Goal: Information Seeking & Learning: Learn about a topic

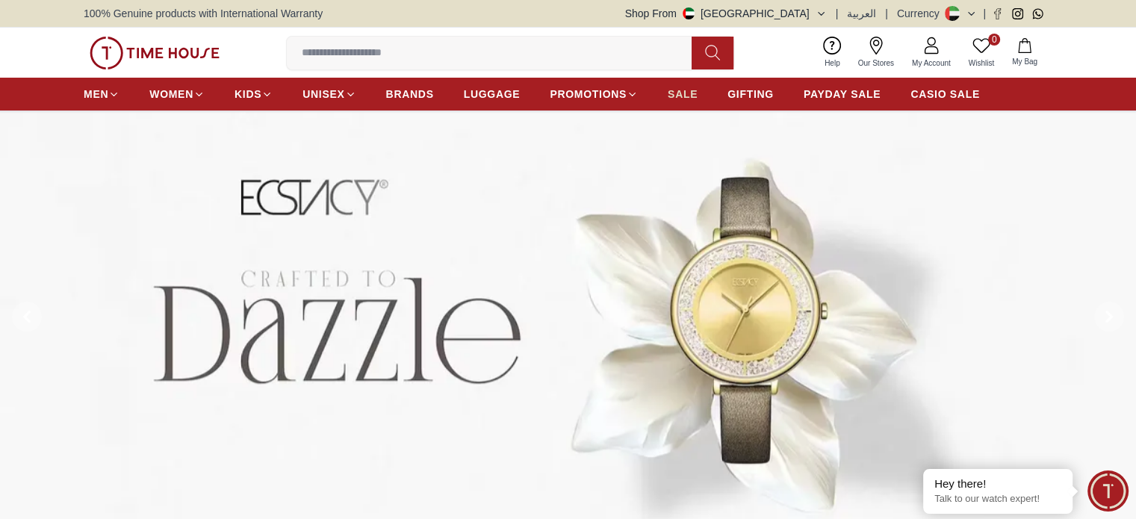
click at [691, 99] on span "SALE" at bounding box center [683, 94] width 30 height 15
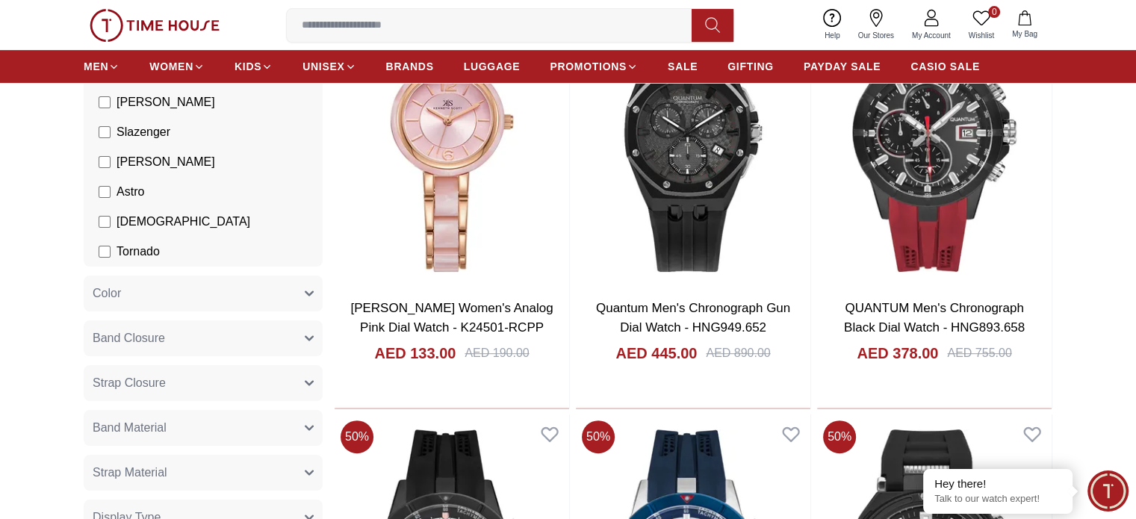
scroll to position [448, 0]
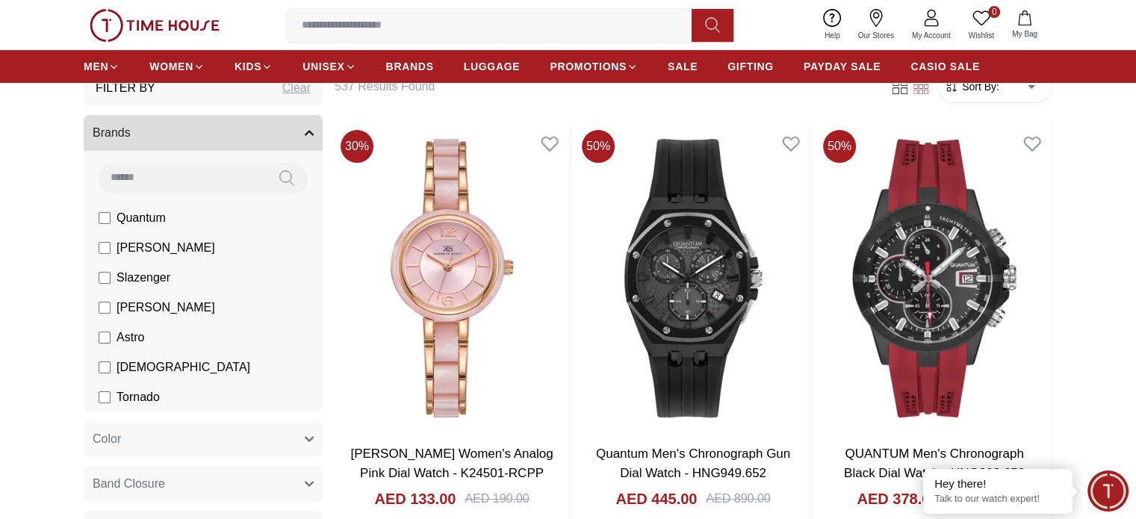
click at [180, 173] on input at bounding box center [182, 178] width 167 height 30
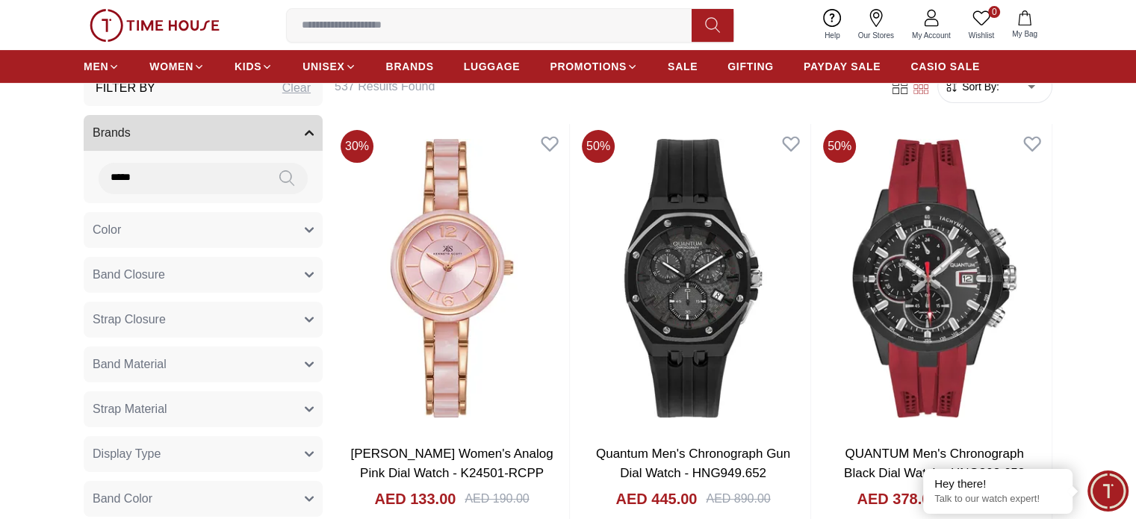
type input "*****"
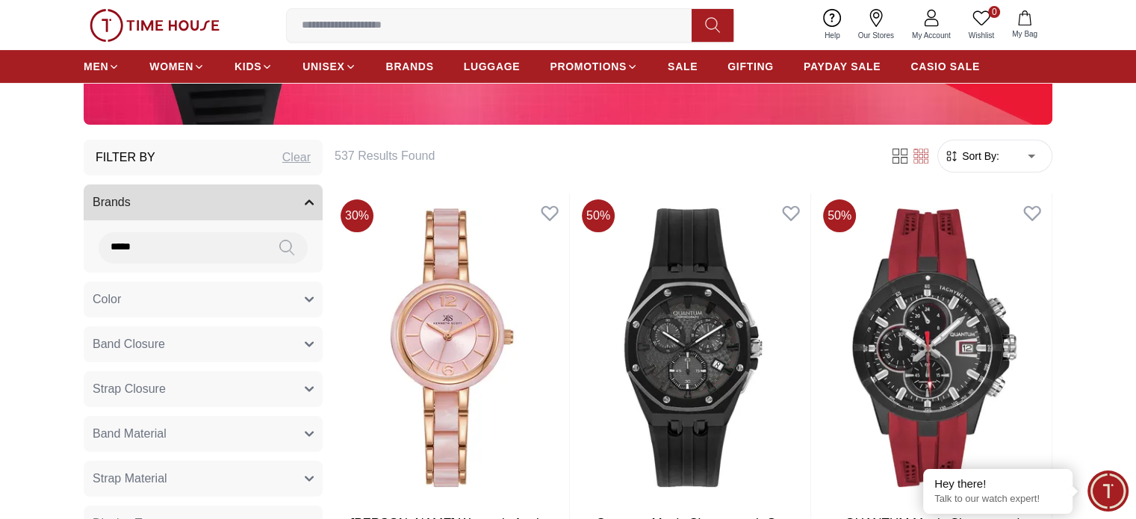
scroll to position [299, 0]
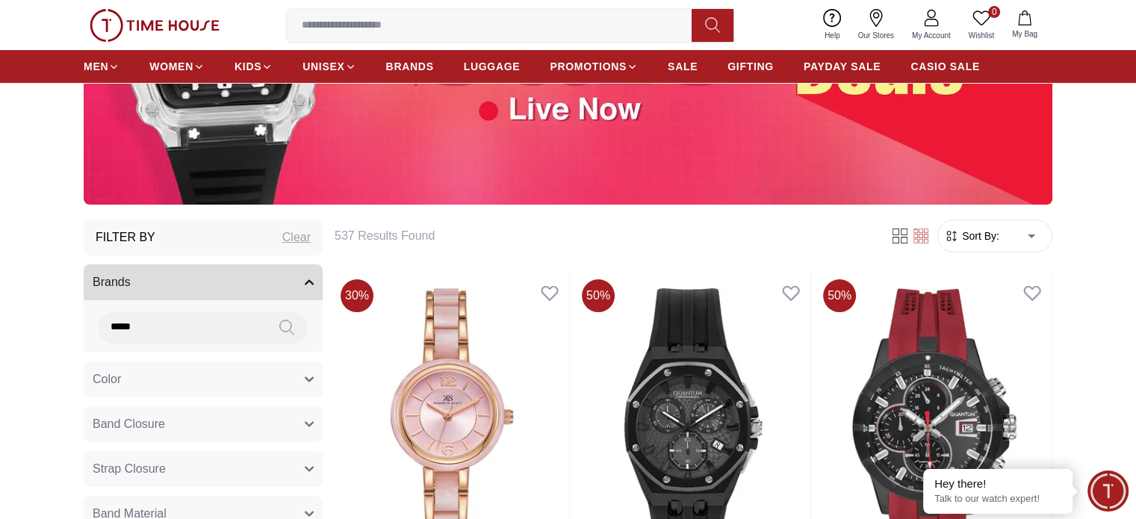
click at [287, 320] on icon at bounding box center [286, 327] width 15 height 17
click at [287, 332] on icon at bounding box center [286, 327] width 15 height 17
click at [230, 325] on input "*****" at bounding box center [182, 327] width 167 height 30
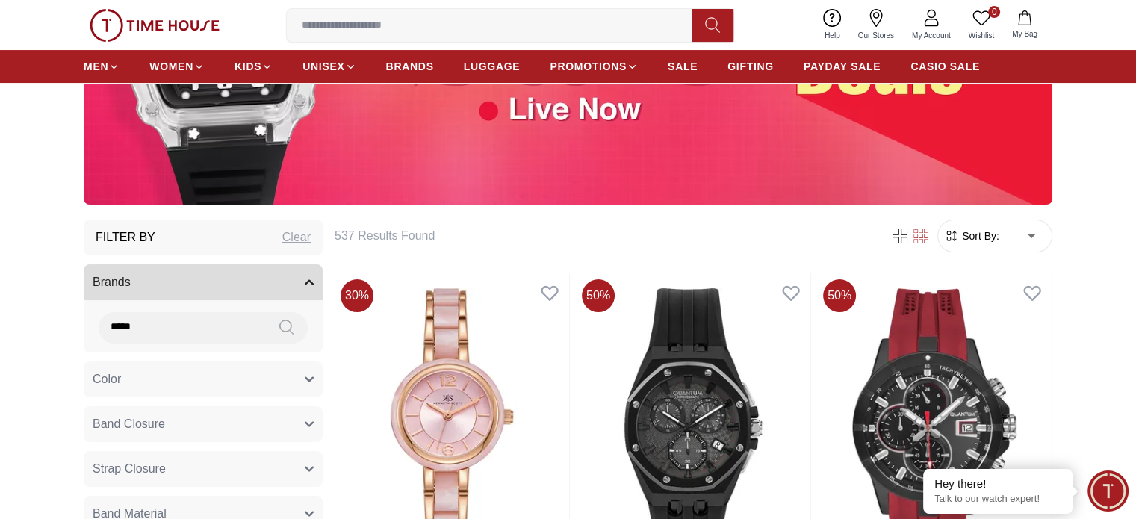
click at [230, 325] on input "*****" at bounding box center [182, 327] width 167 height 30
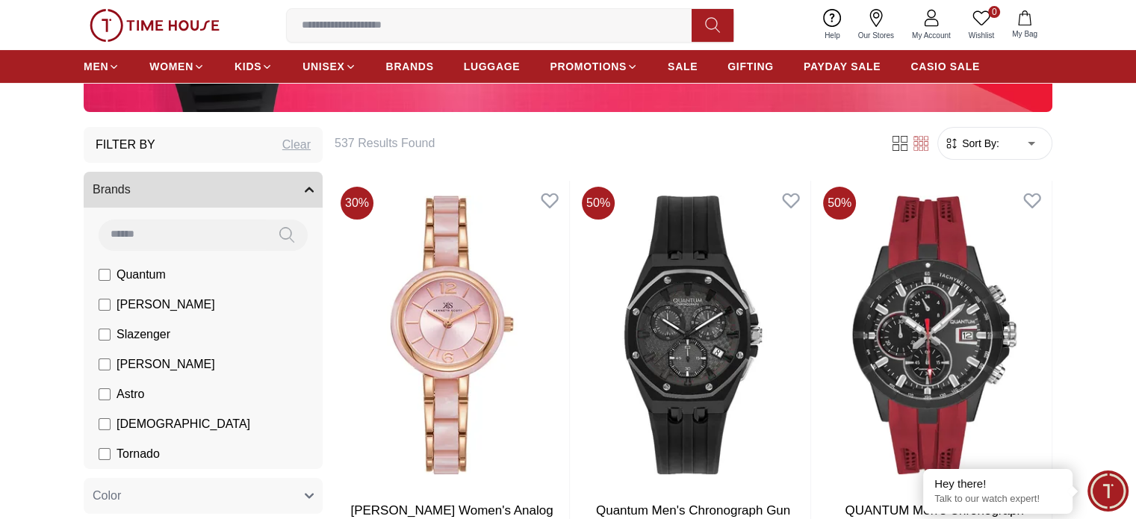
scroll to position [448, 0]
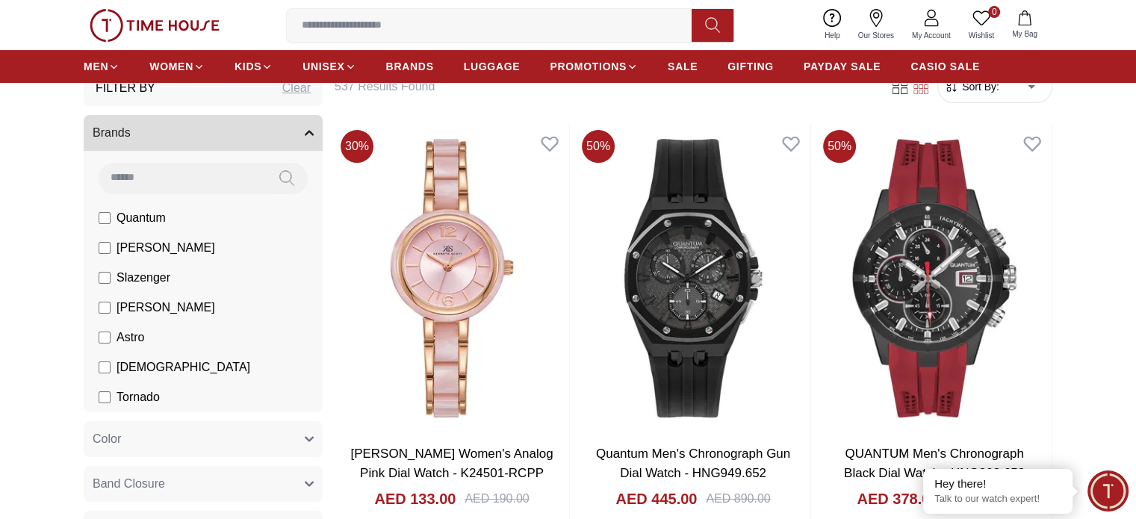
click at [114, 275] on label "Slazenger" at bounding box center [135, 278] width 72 height 18
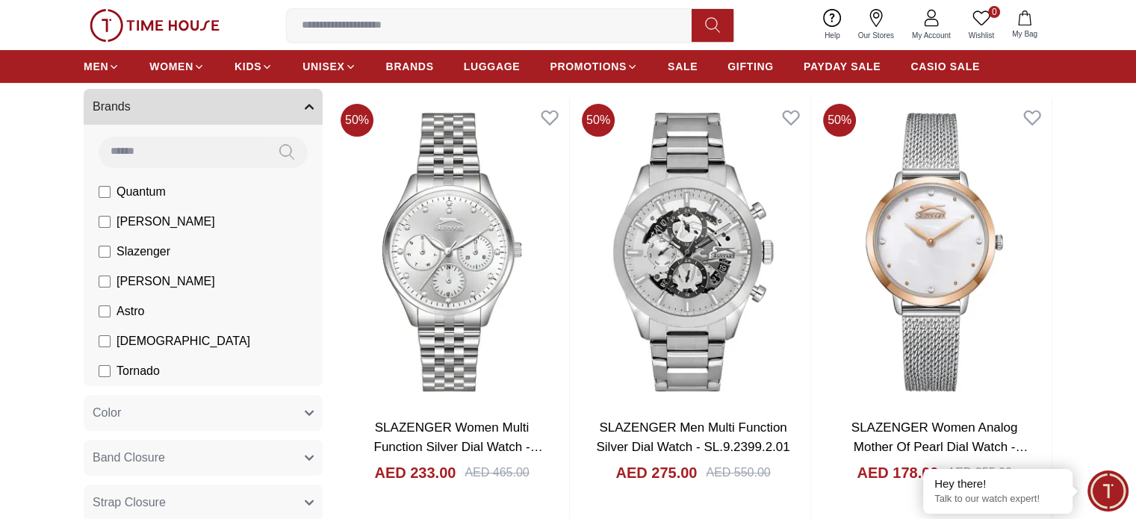
scroll to position [373, 0]
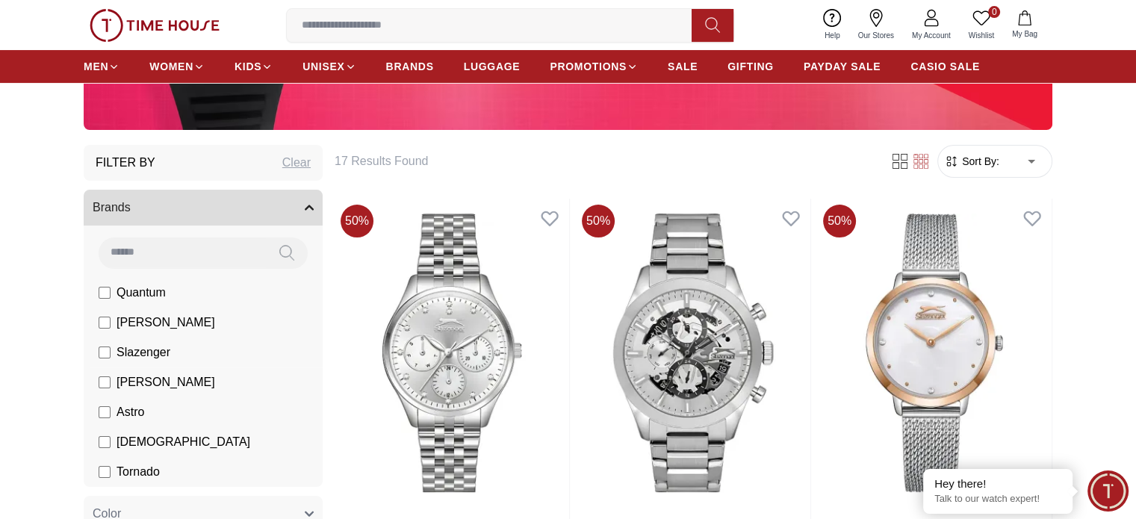
click at [134, 352] on span "Slazenger" at bounding box center [143, 353] width 54 height 18
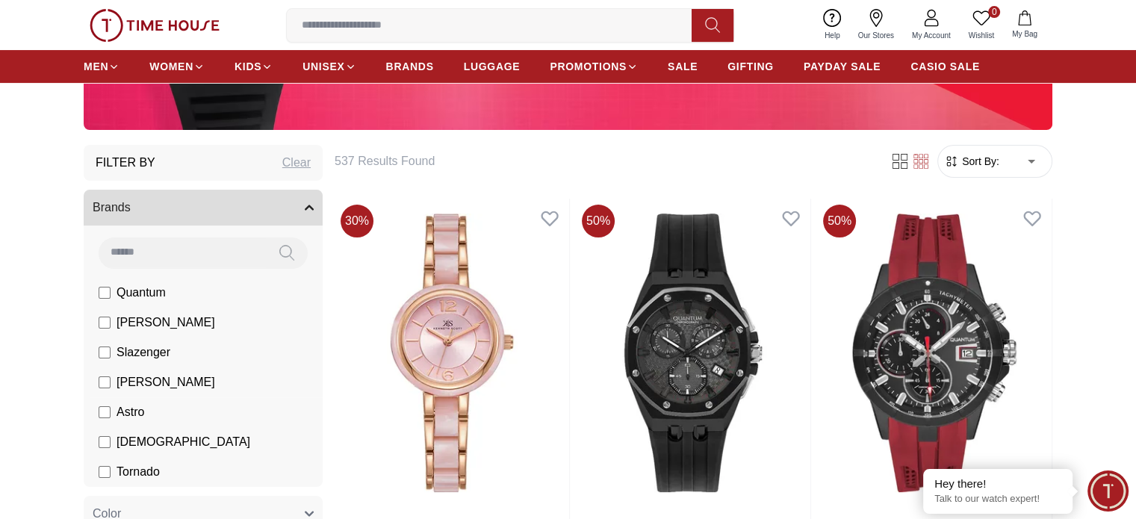
click at [157, 382] on span "[PERSON_NAME]" at bounding box center [165, 382] width 99 height 18
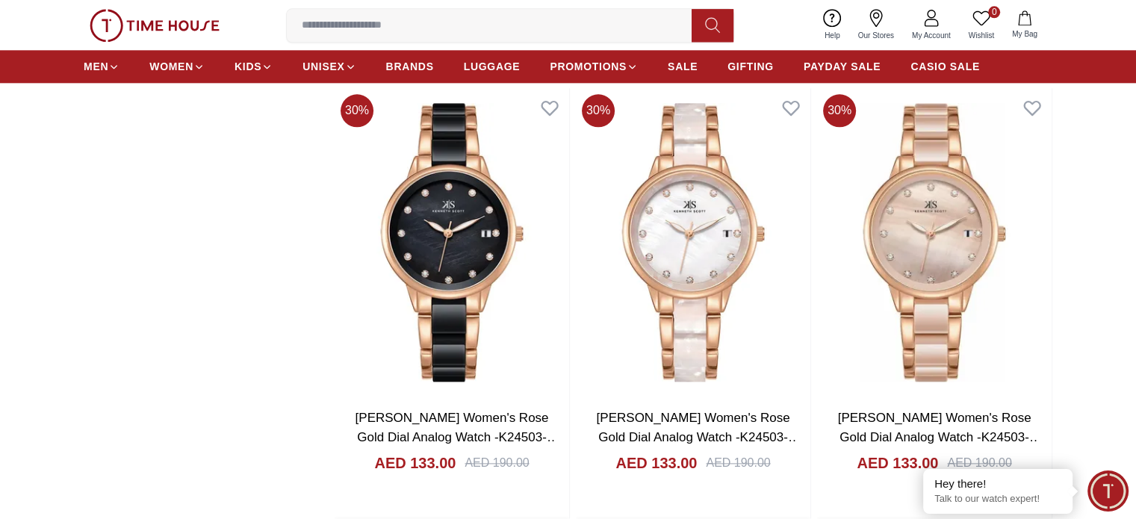
scroll to position [2166, 0]
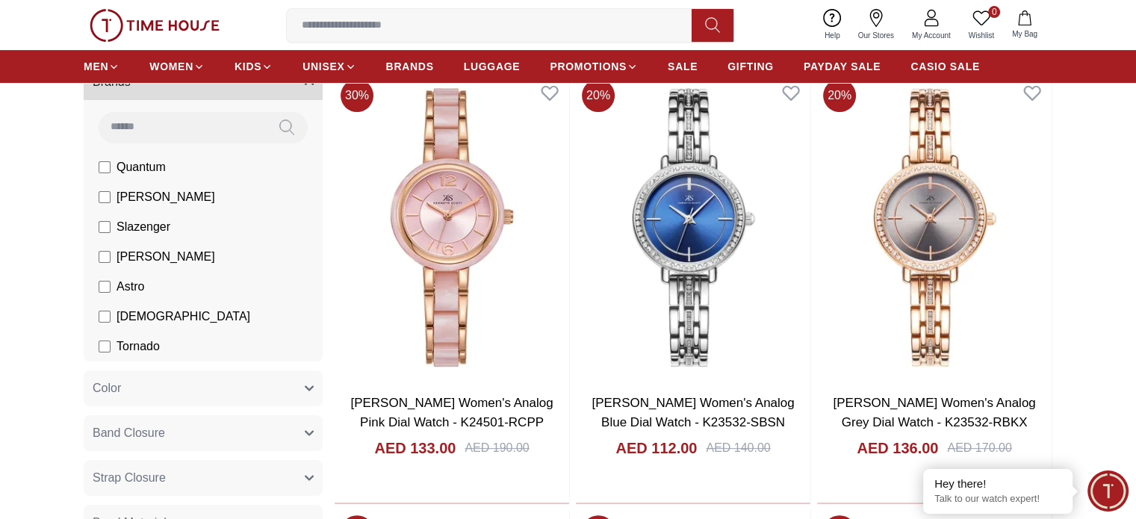
scroll to position [299, 0]
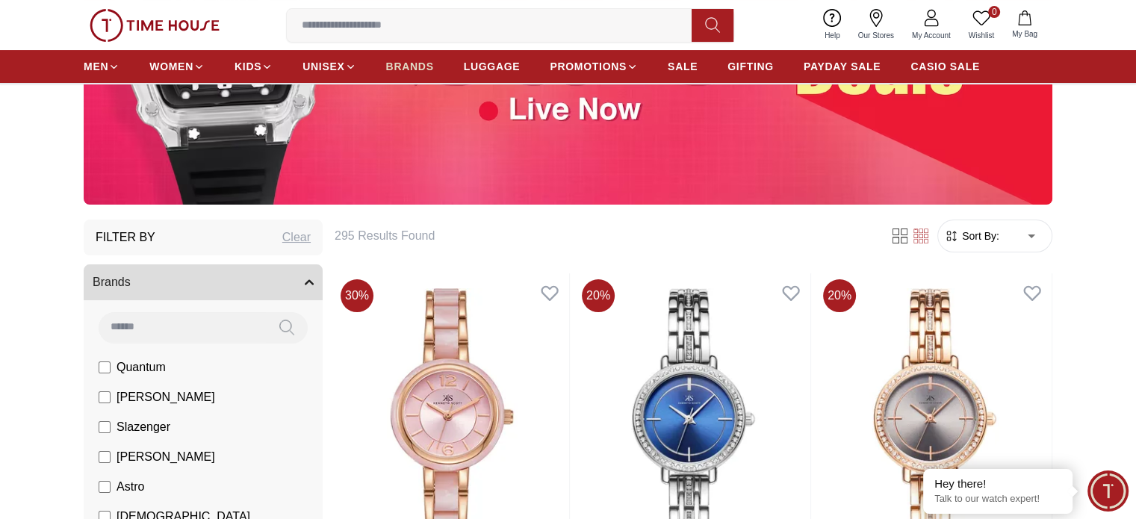
click at [423, 65] on span "BRANDS" at bounding box center [410, 66] width 48 height 15
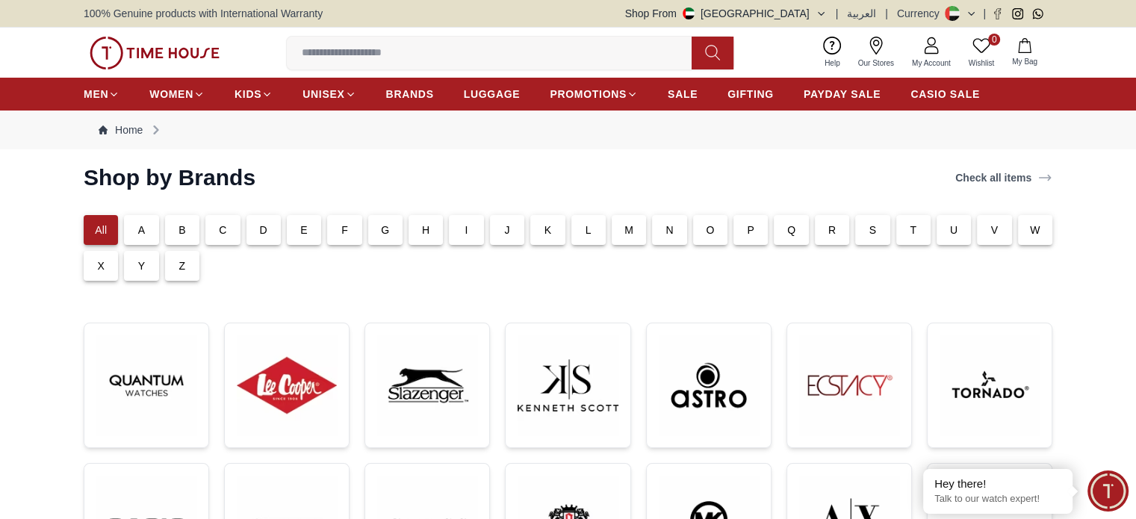
click at [223, 232] on p "C" at bounding box center [222, 230] width 7 height 15
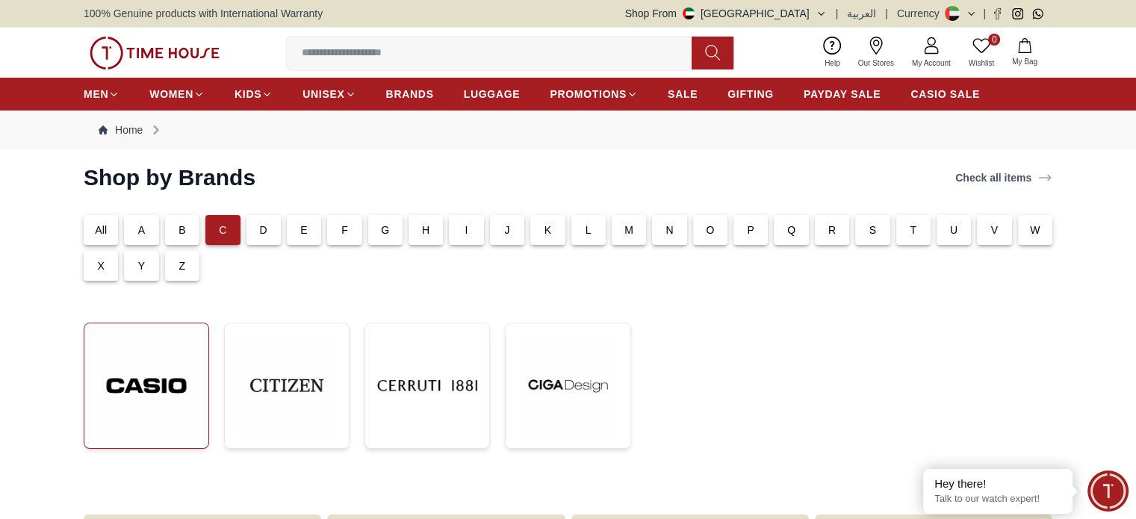
click at [141, 411] on img at bounding box center [146, 385] width 100 height 101
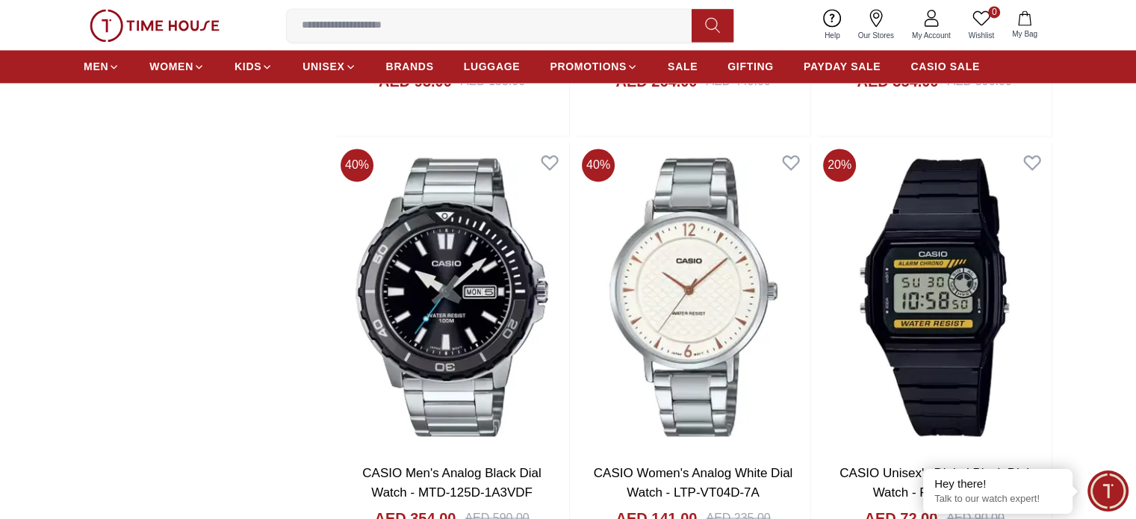
scroll to position [2390, 0]
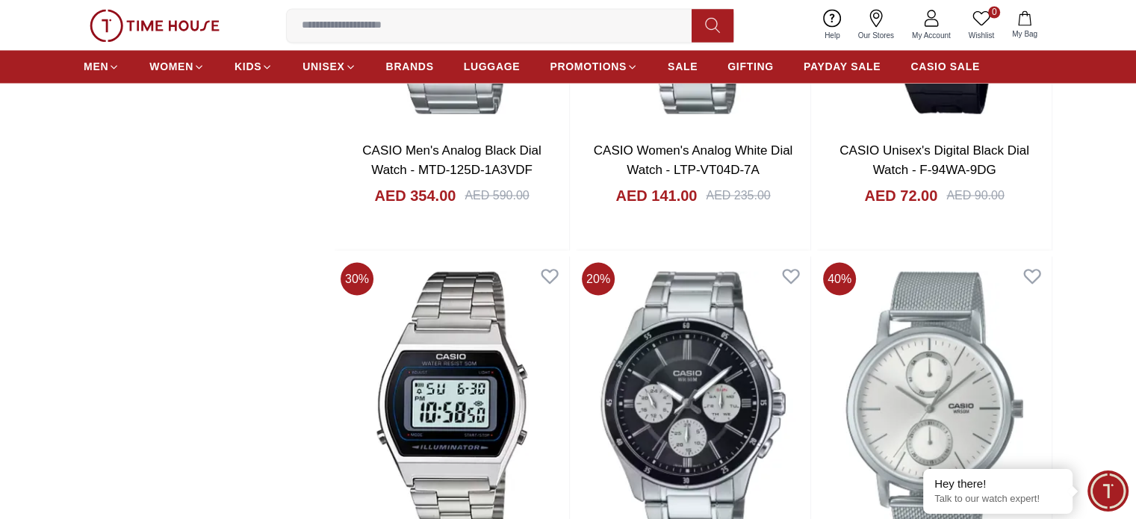
scroll to position [2539, 0]
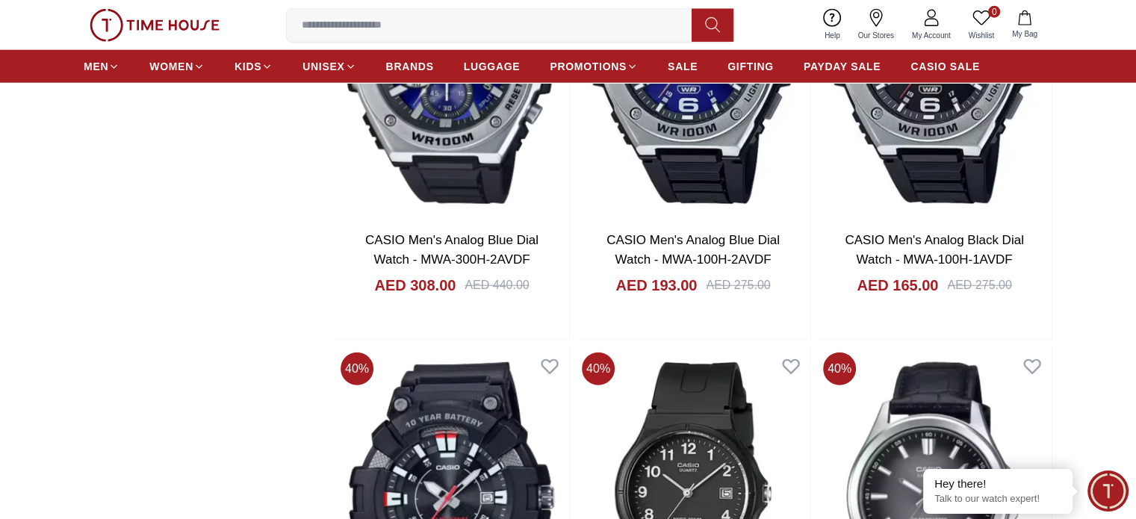
scroll to position [9783, 0]
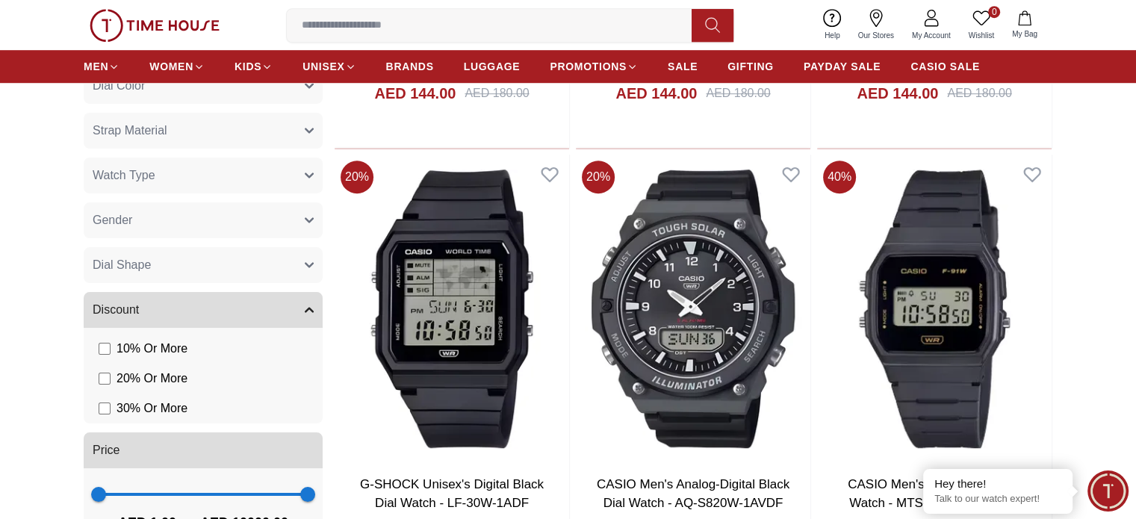
scroll to position [597, 0]
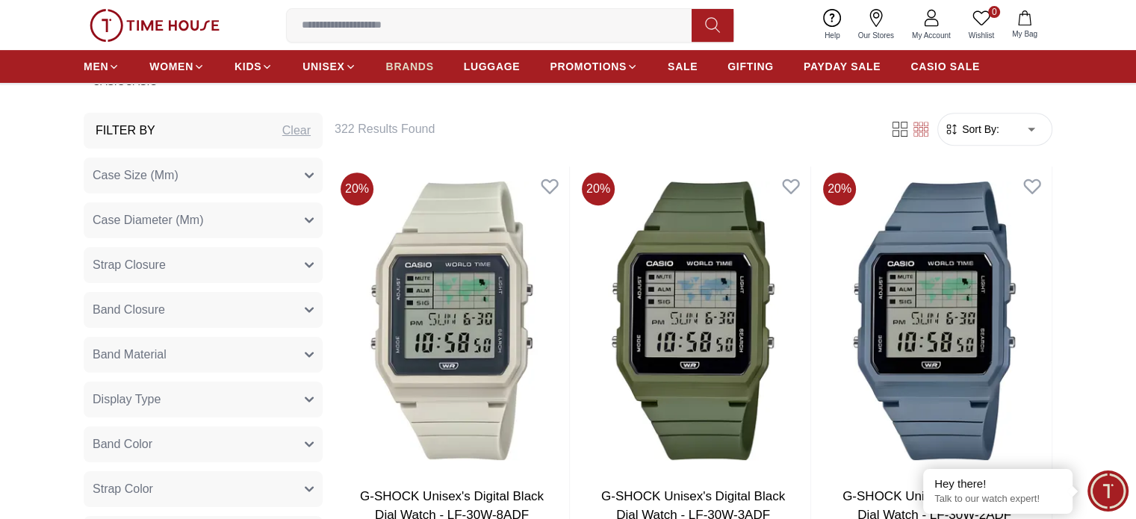
click at [414, 71] on span "BRANDS" at bounding box center [410, 66] width 48 height 15
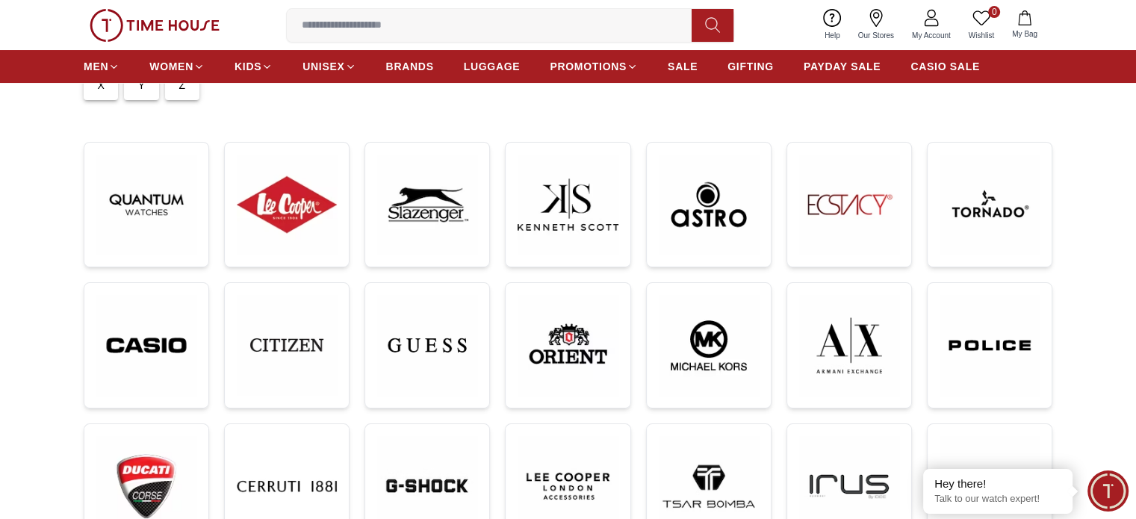
scroll to position [149, 0]
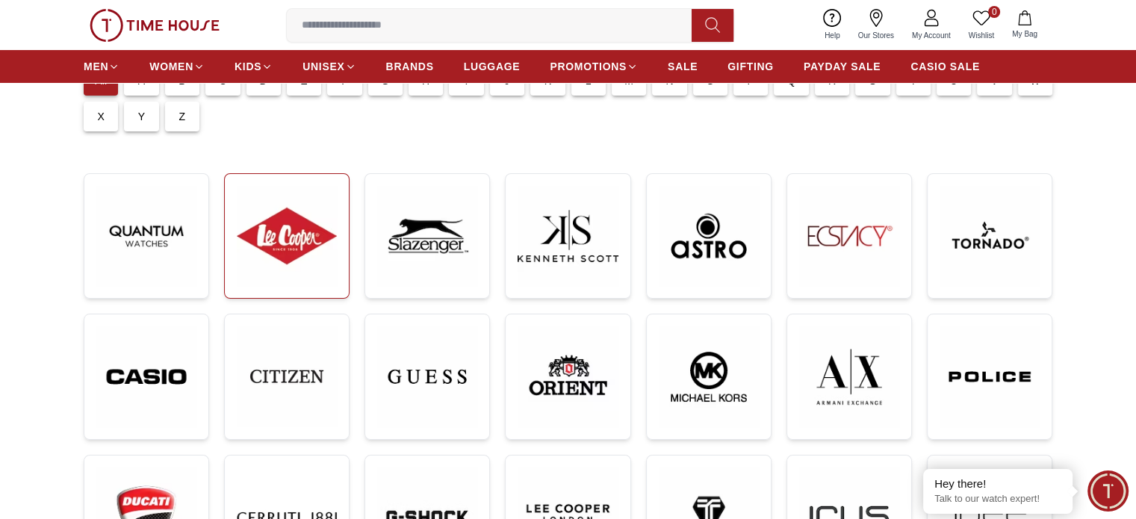
click at [310, 258] on img at bounding box center [287, 236] width 100 height 100
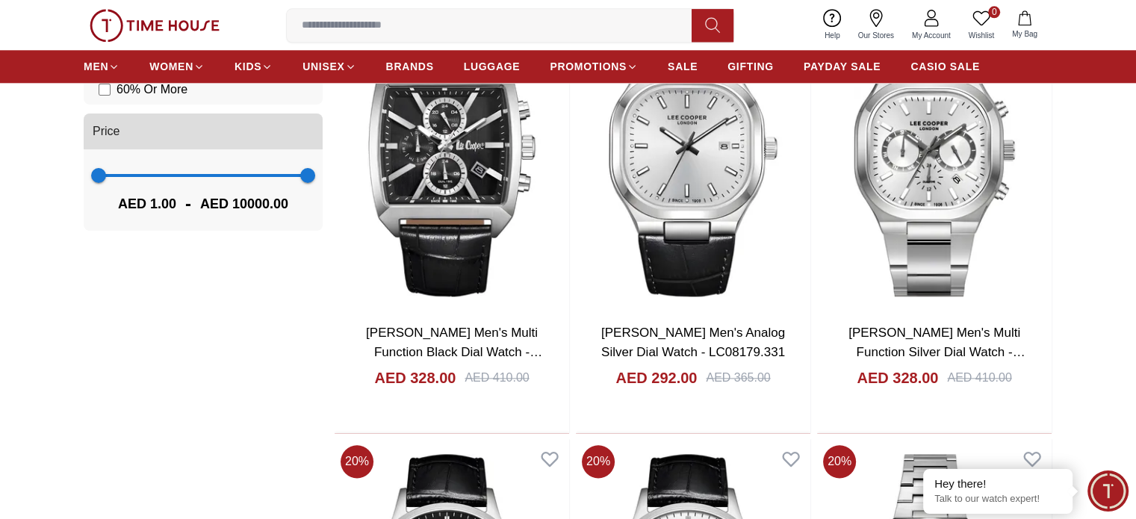
scroll to position [1942, 0]
